Goal: Navigation & Orientation: Find specific page/section

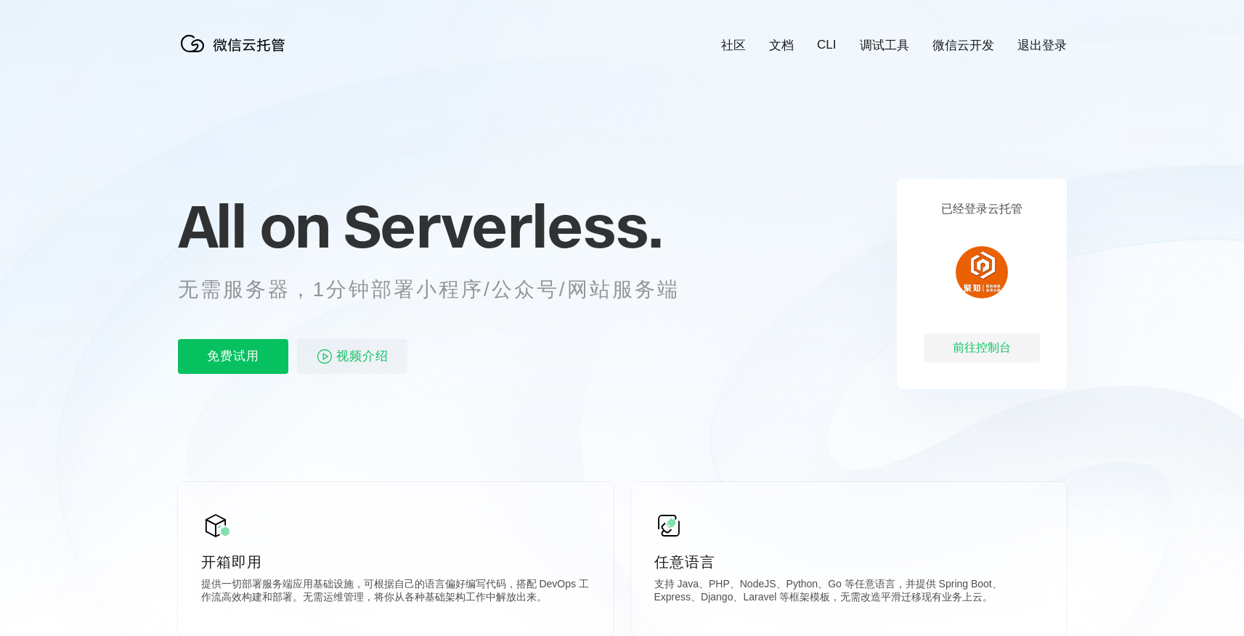
scroll to position [0, 2583]
click at [974, 363] on div "已经登录云托管 前往控制台" at bounding box center [982, 284] width 170 height 211
click at [970, 355] on div "前往控制台" at bounding box center [982, 347] width 116 height 29
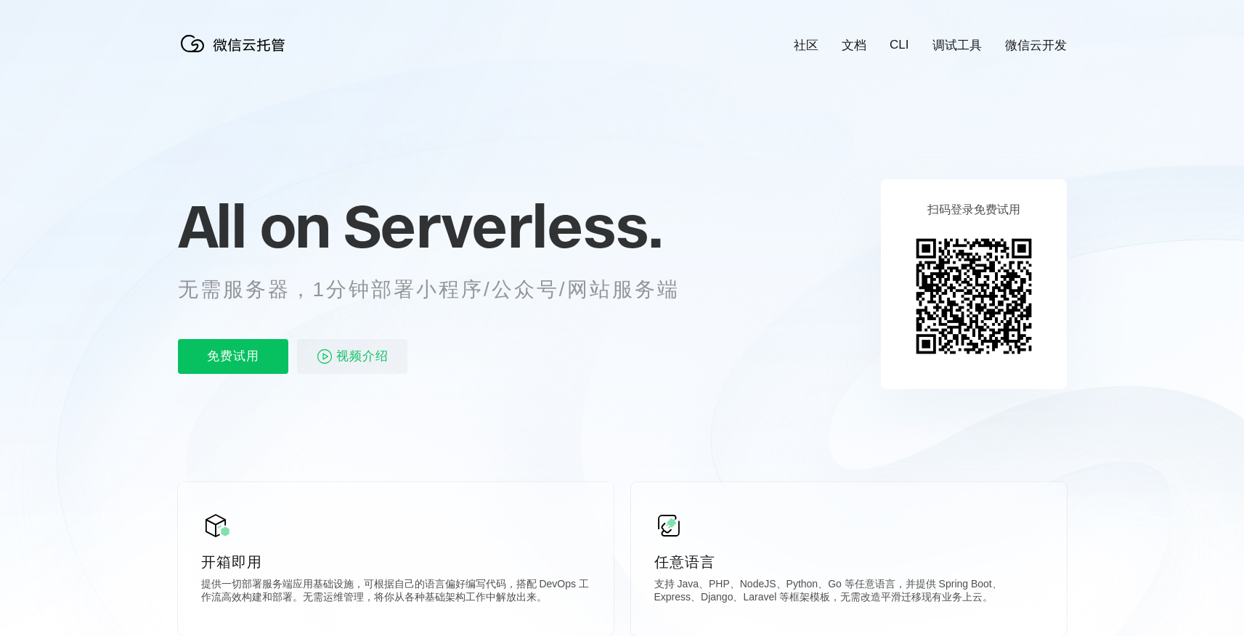
scroll to position [0, 2583]
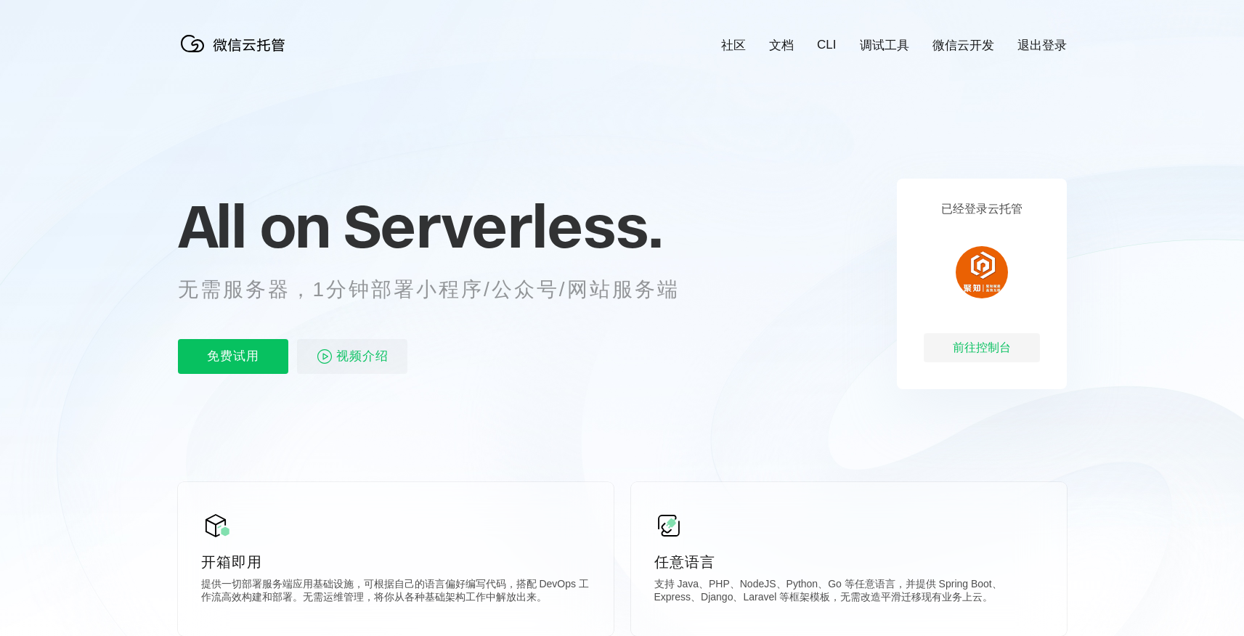
scroll to position [0, 2583]
click at [966, 346] on div "前往控制台" at bounding box center [982, 347] width 116 height 29
